Goal: Transaction & Acquisition: Purchase product/service

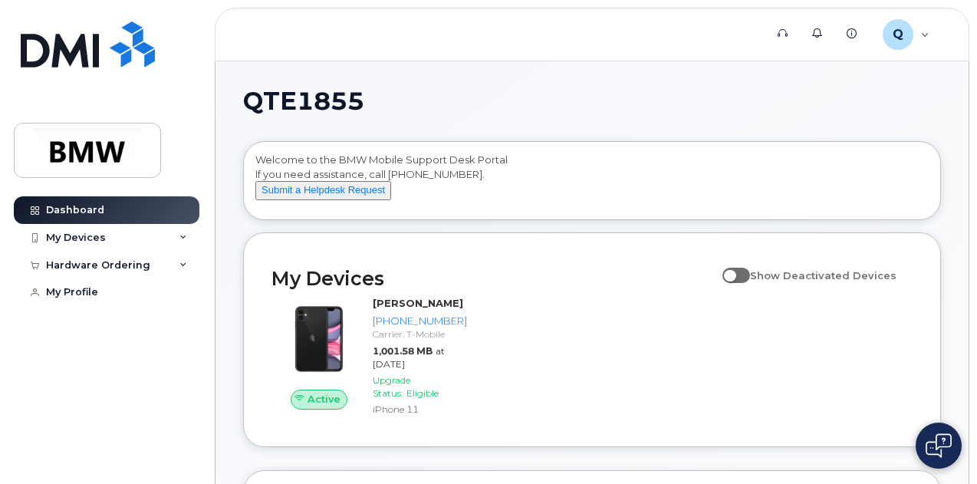
click at [484, 283] on h2 "My Devices" at bounding box center [492, 278] width 443 height 23
click at [117, 235] on div "My Devices" at bounding box center [107, 238] width 186 height 28
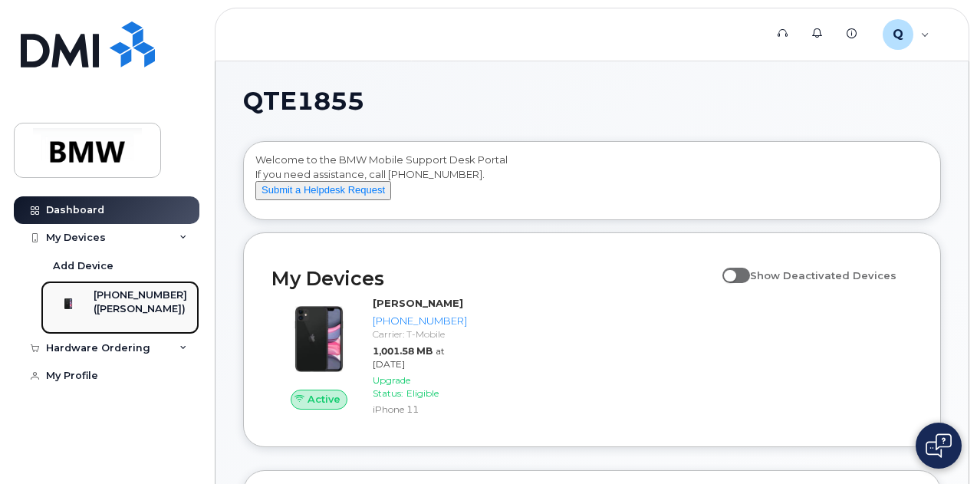
click at [120, 312] on div "([PERSON_NAME])" at bounding box center [141, 309] width 94 height 14
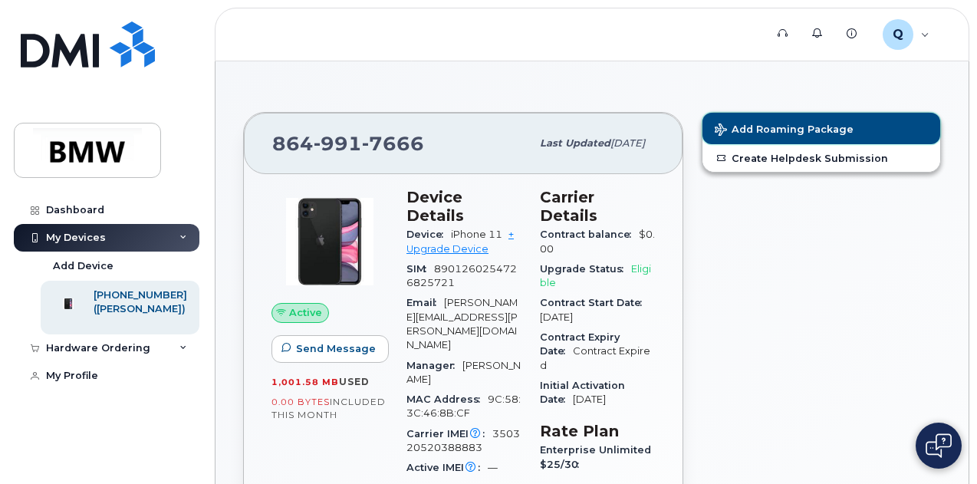
click at [755, 125] on span "Add Roaming Package" at bounding box center [784, 130] width 139 height 15
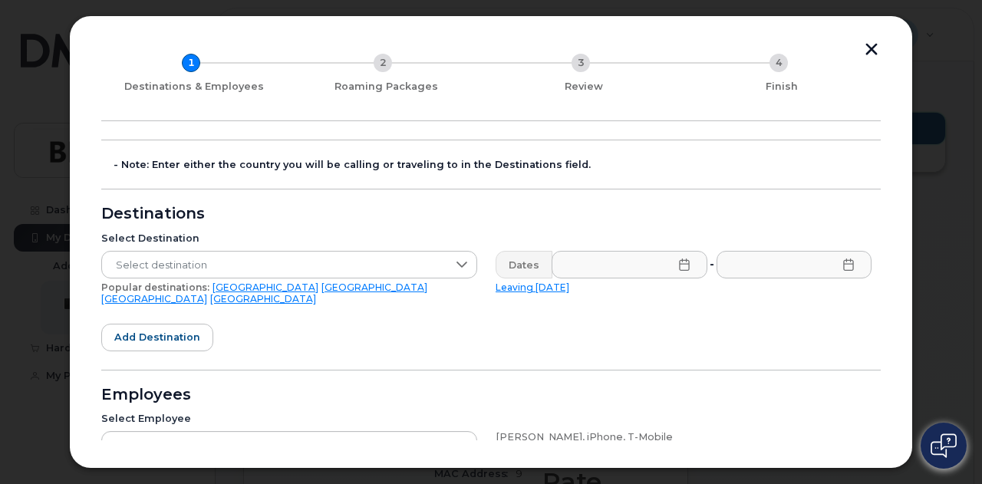
scroll to position [73, 0]
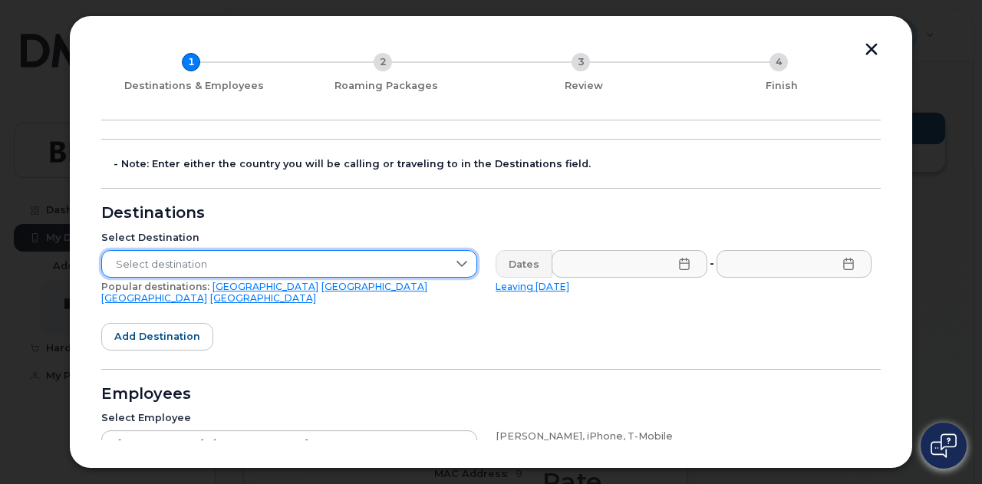
click at [364, 255] on span "Select destination" at bounding box center [274, 265] width 345 height 28
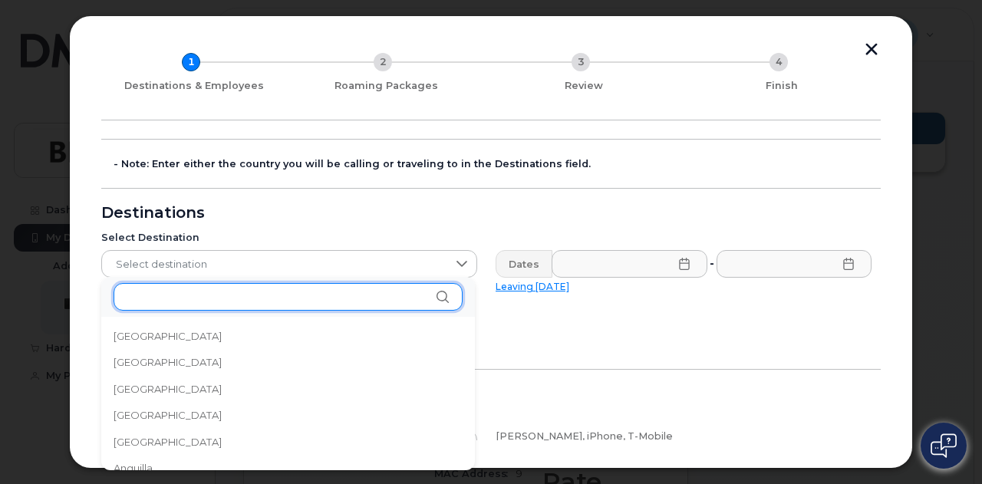
click at [349, 291] on input "text" at bounding box center [287, 297] width 349 height 28
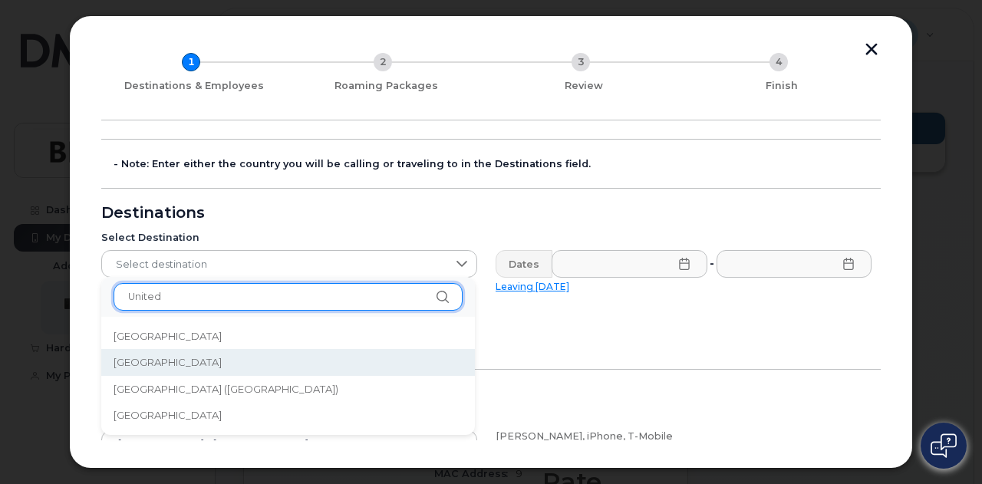
type input "United"
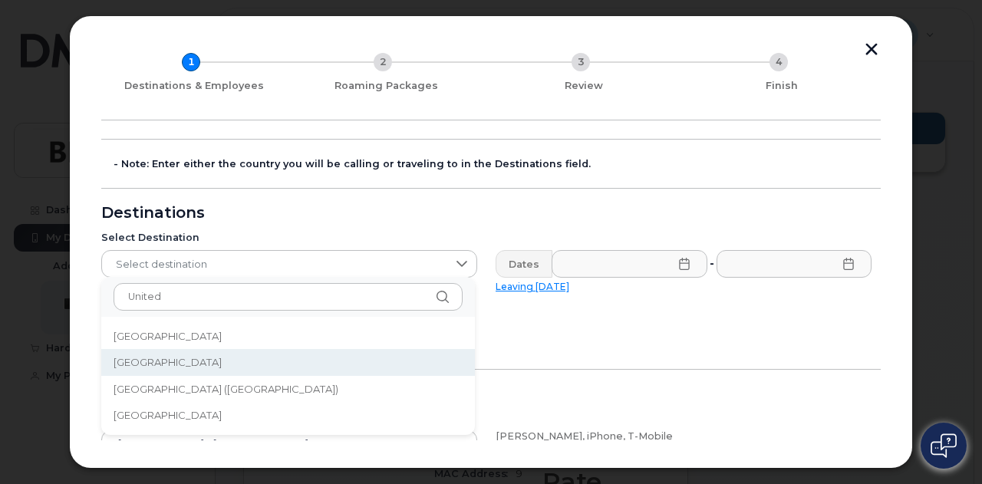
click at [305, 360] on li "United Kingdom" at bounding box center [287, 362] width 373 height 27
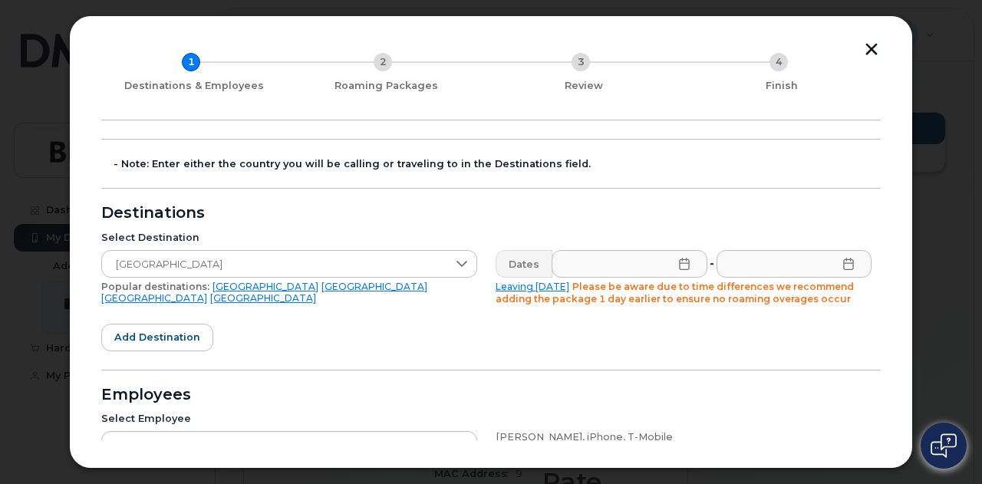
click at [681, 264] on icon at bounding box center [684, 264] width 12 height 12
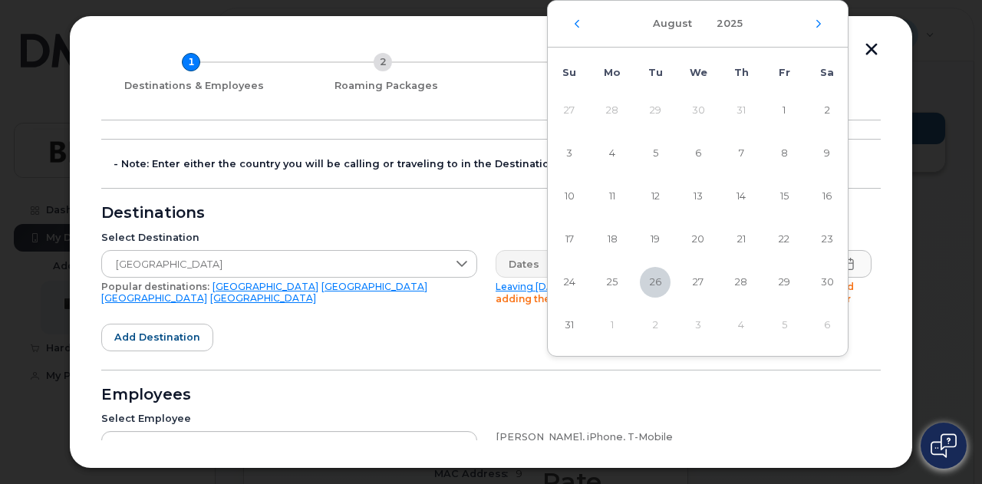
click at [813, 27] on div "August 2025" at bounding box center [698, 24] width 300 height 47
click at [817, 25] on icon "Next Month" at bounding box center [818, 24] width 9 height 12
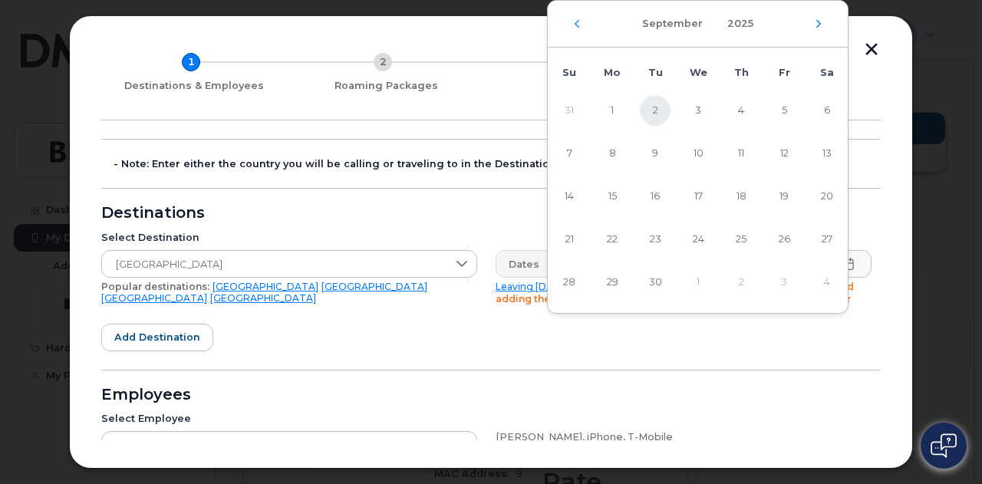
click at [653, 110] on span "2" at bounding box center [655, 110] width 31 height 31
type input "09/02/2025"
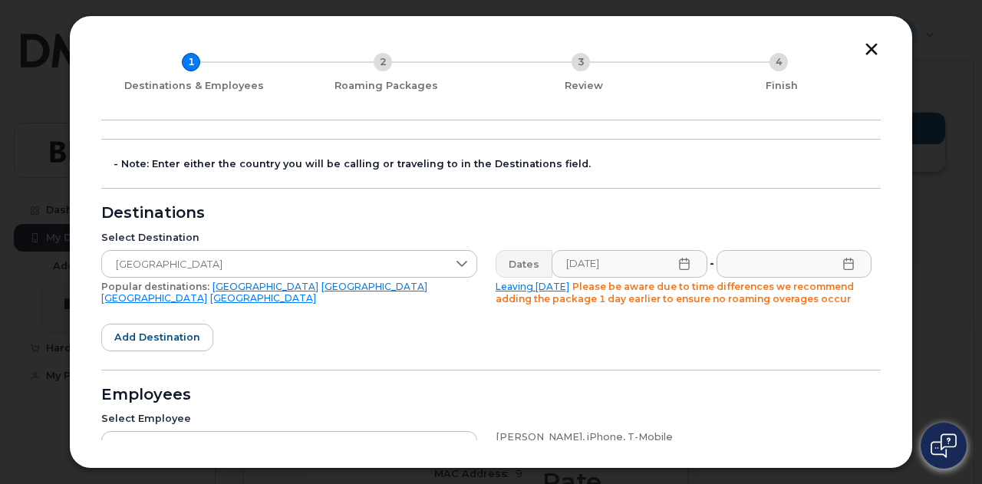
click at [842, 265] on icon at bounding box center [848, 264] width 12 height 12
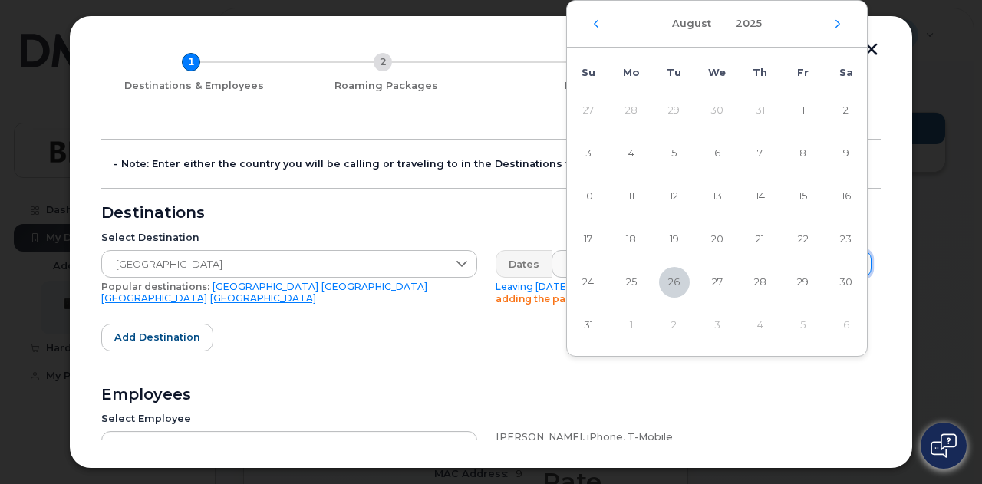
click at [833, 16] on div "August 2025" at bounding box center [717, 24] width 300 height 47
click at [837, 25] on icon "Next Month" at bounding box center [837, 24] width 5 height 8
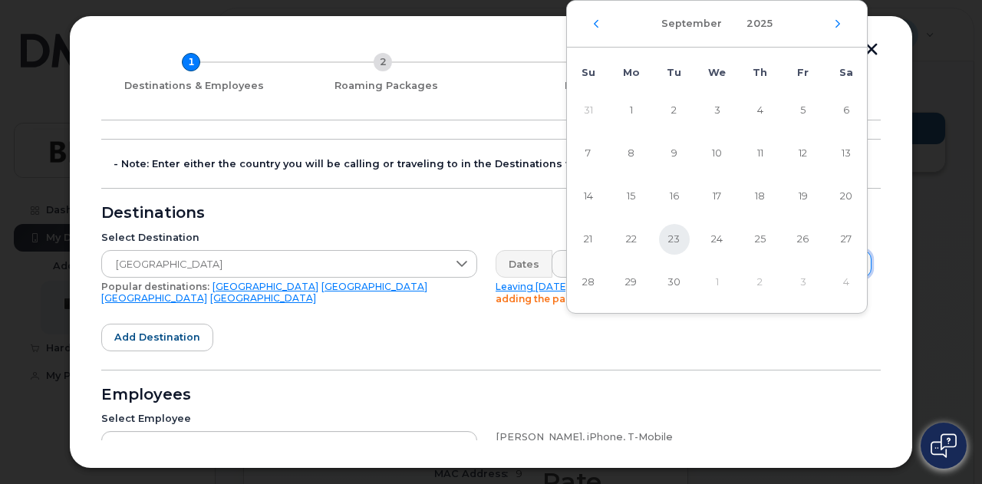
click at [676, 238] on span "23" at bounding box center [674, 239] width 31 height 31
type input "09/23/2025"
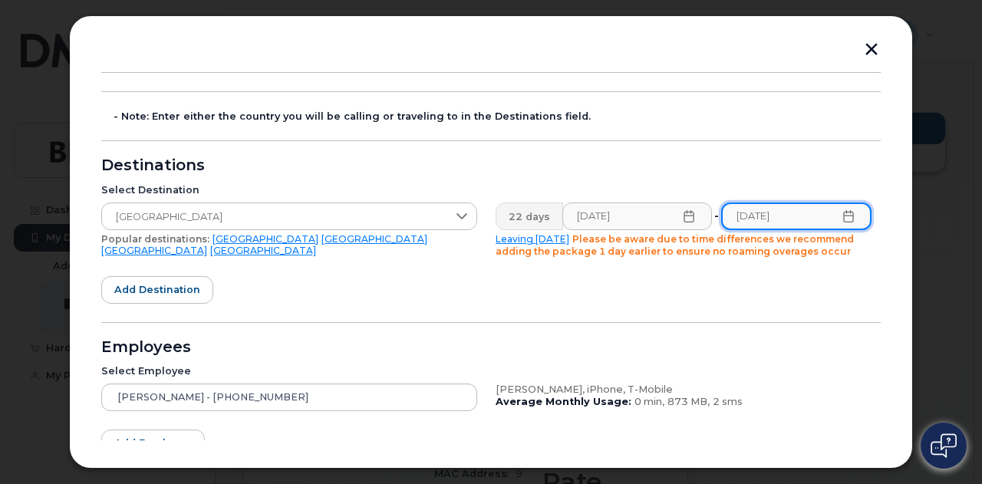
scroll to position [223, 0]
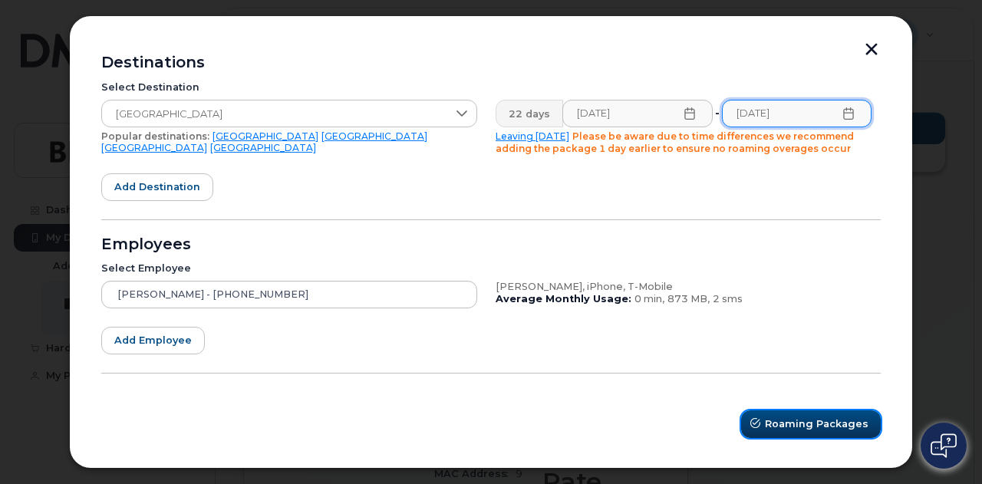
click at [789, 419] on span "Roaming Packages" at bounding box center [817, 423] width 104 height 15
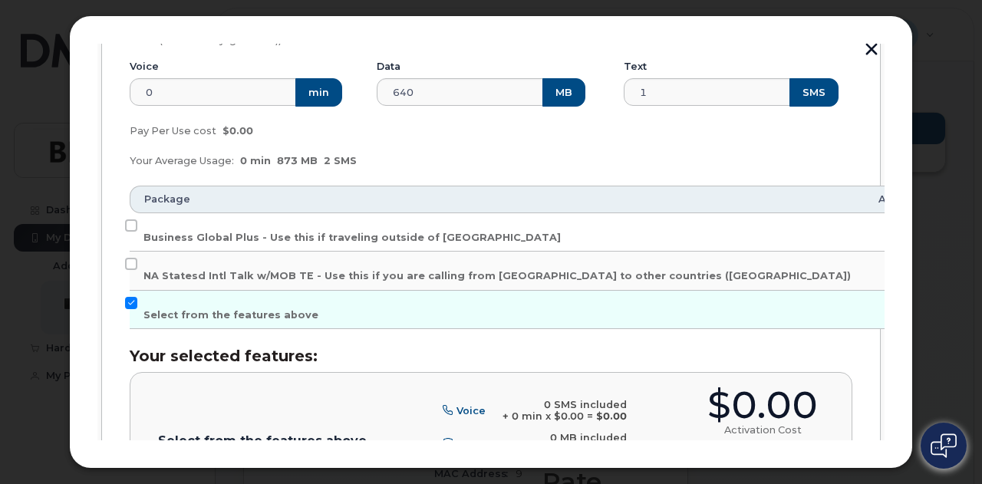
scroll to position [288, 0]
click at [134, 226] on input "Business Global Plus - Use this if traveling outside of North America" at bounding box center [131, 225] width 12 height 12
checkbox input "true"
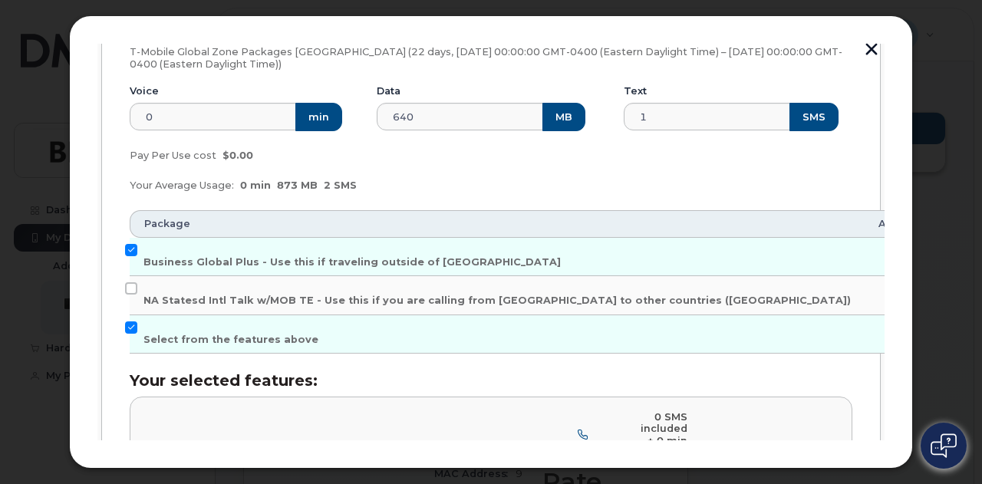
scroll to position [263, 0]
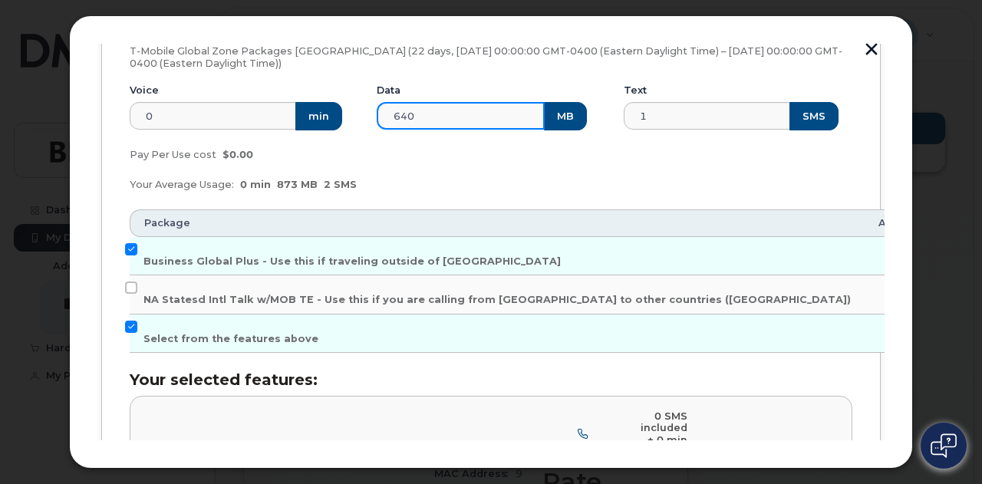
click at [438, 118] on input "640" at bounding box center [461, 116] width 168 height 28
type input "6"
type input "1000"
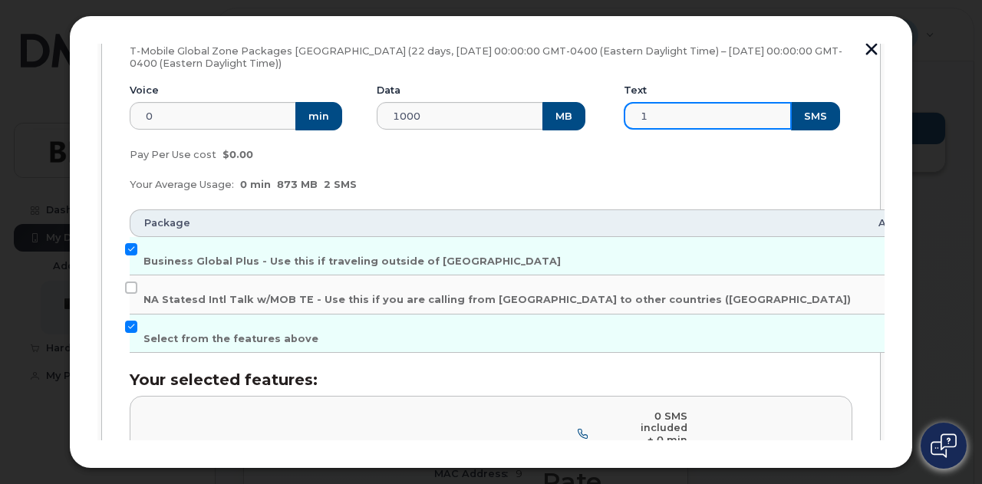
click at [658, 123] on input "1" at bounding box center [707, 116] width 168 height 28
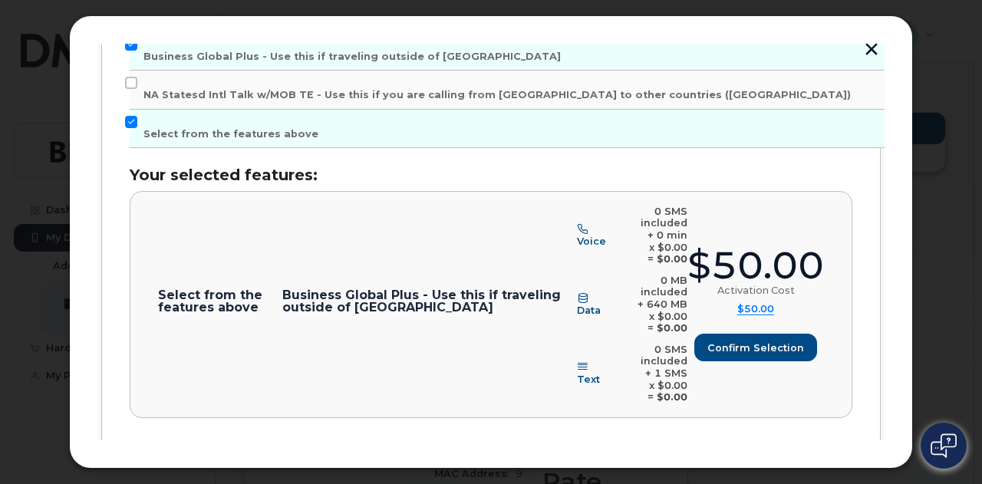
scroll to position [476, 0]
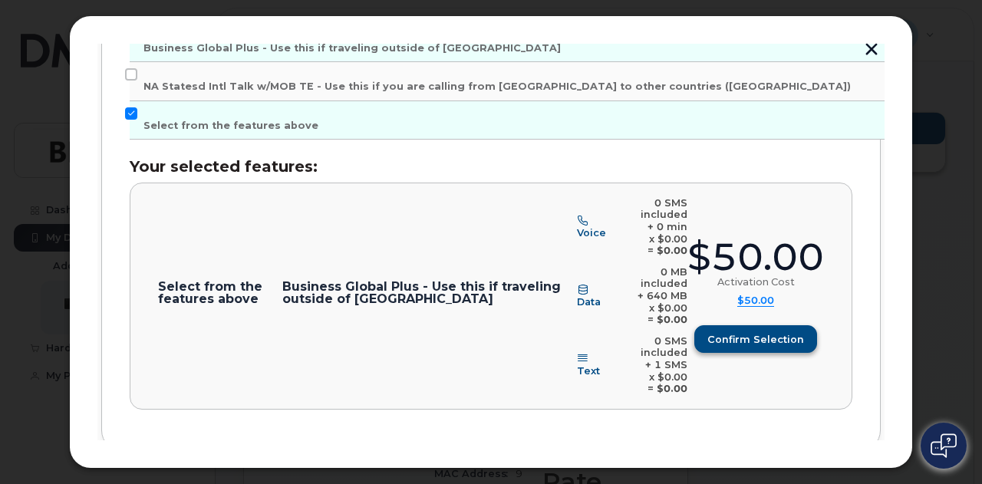
type input "50"
click at [745, 332] on span "Confirm selection" at bounding box center [755, 339] width 97 height 15
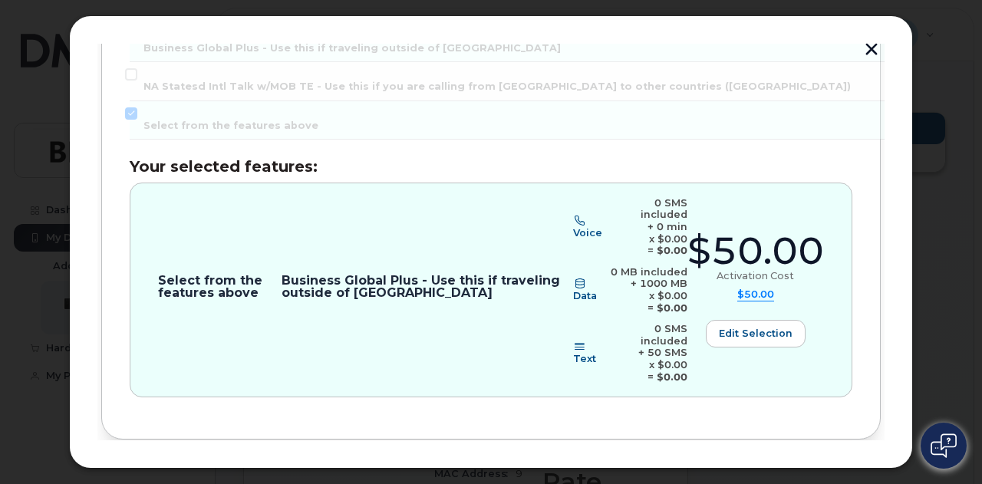
scroll to position [482, 0]
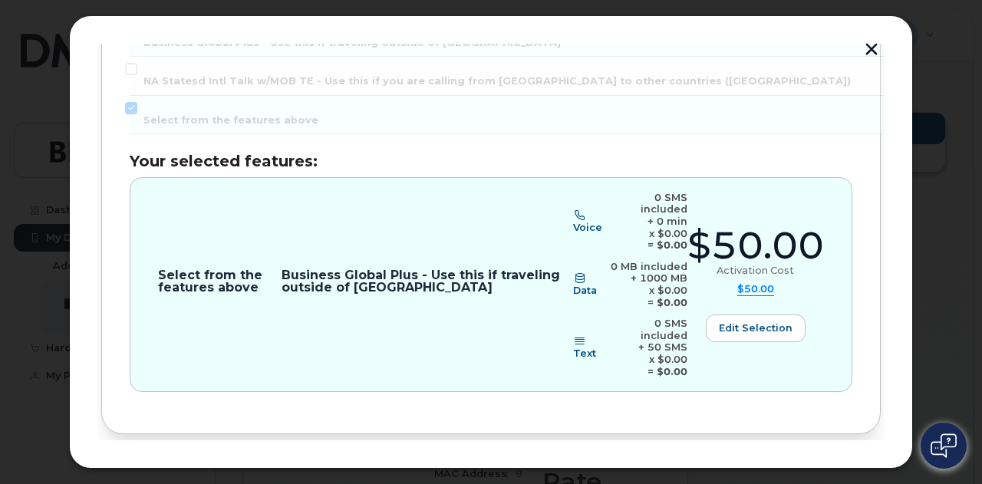
click at [844, 478] on span "Review" at bounding box center [837, 485] width 38 height 15
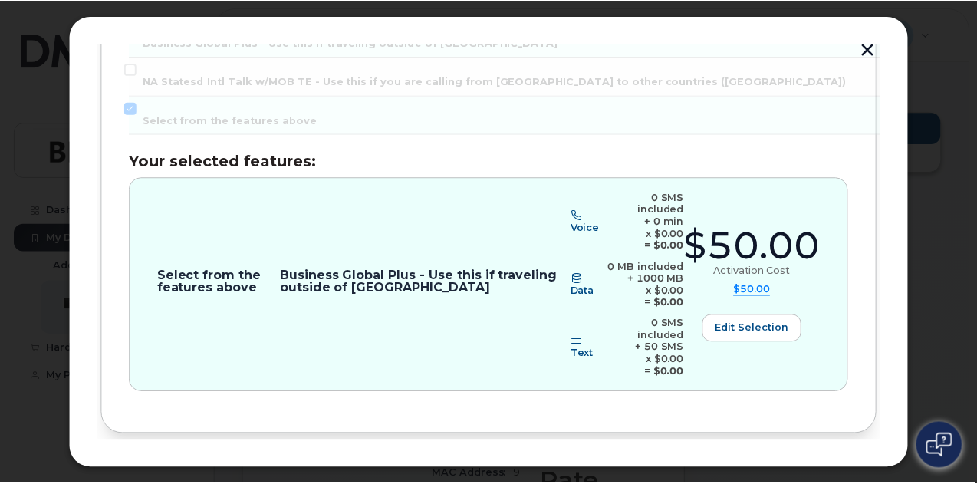
scroll to position [0, 0]
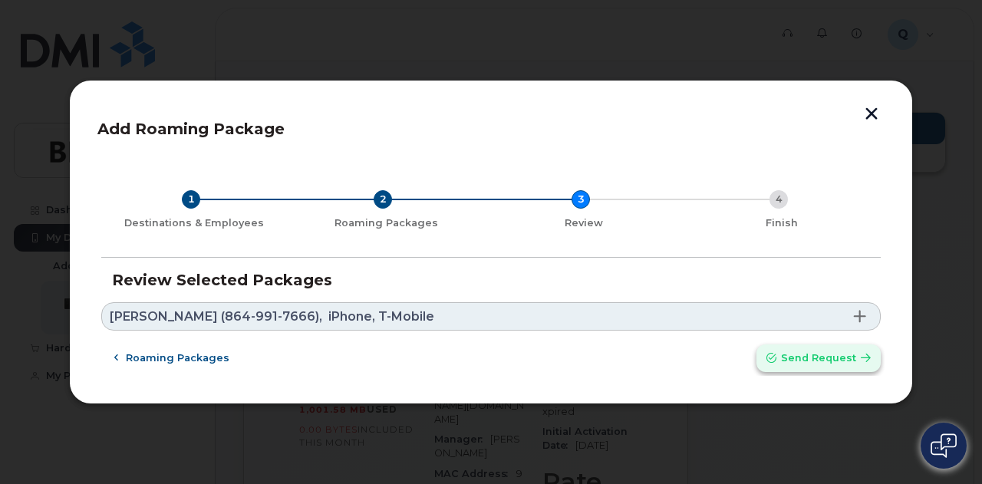
click at [800, 356] on span "Send request" at bounding box center [818, 357] width 75 height 15
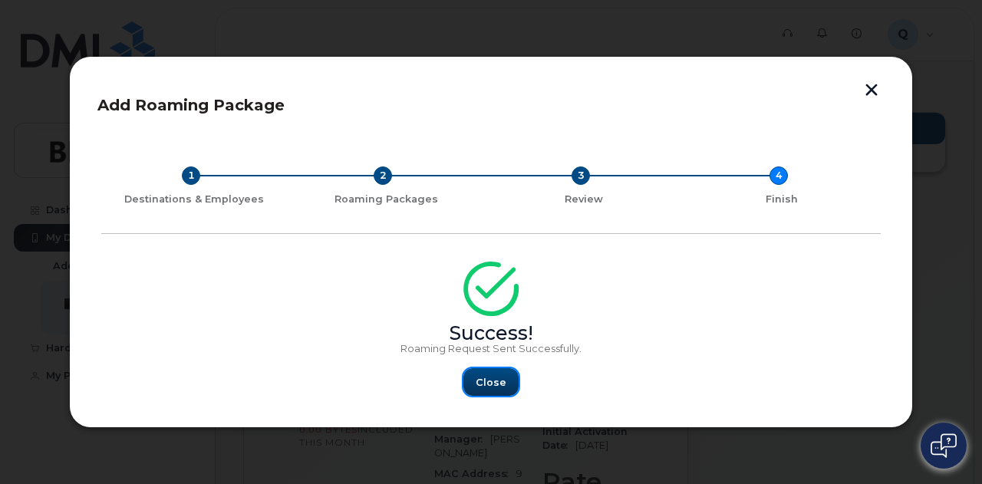
click at [502, 386] on span "Close" at bounding box center [490, 382] width 31 height 15
